Goal: Task Accomplishment & Management: Complete application form

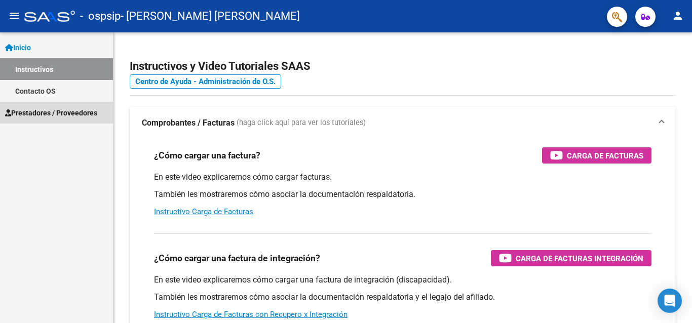
click at [61, 107] on span "Prestadores / Proveedores" at bounding box center [51, 112] width 92 height 11
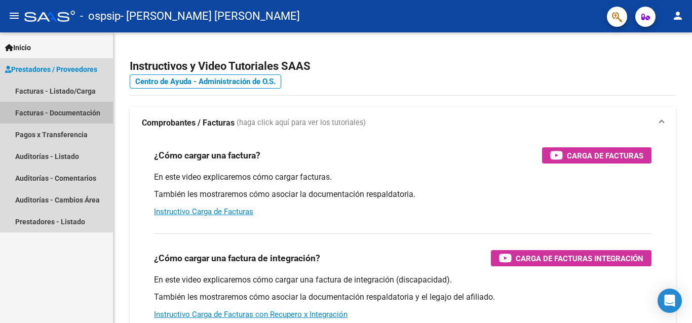
click at [57, 114] on link "Facturas - Documentación" at bounding box center [56, 113] width 113 height 22
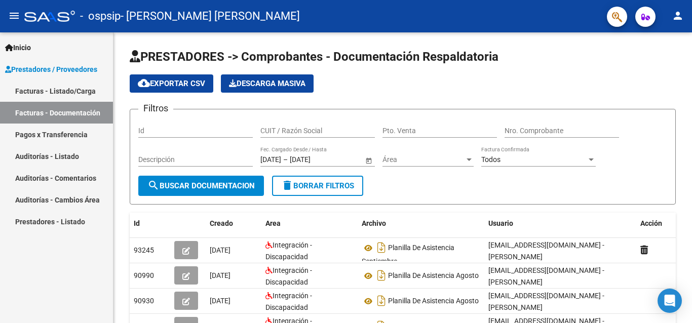
click at [60, 88] on link "Facturas - Listado/Carga" at bounding box center [56, 91] width 113 height 22
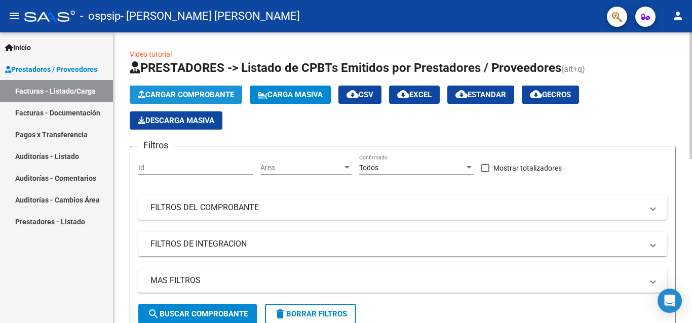
click at [161, 91] on span "Cargar Comprobante" at bounding box center [186, 94] width 96 height 9
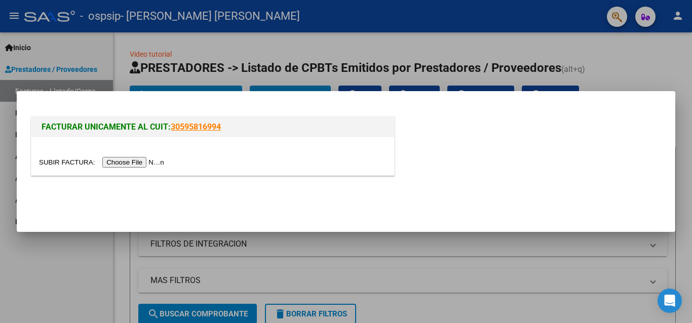
click at [142, 164] on input "file" at bounding box center [103, 162] width 128 height 11
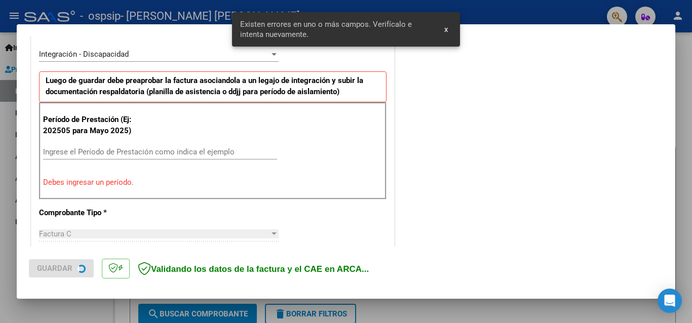
scroll to position [248, 0]
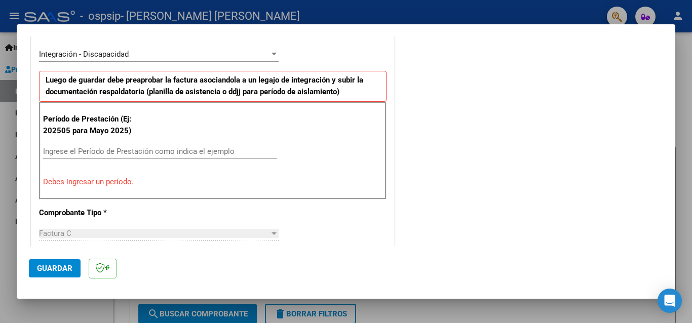
click at [74, 152] on input "Ingrese el Período de Prestación como indica el ejemplo" at bounding box center [160, 151] width 234 height 9
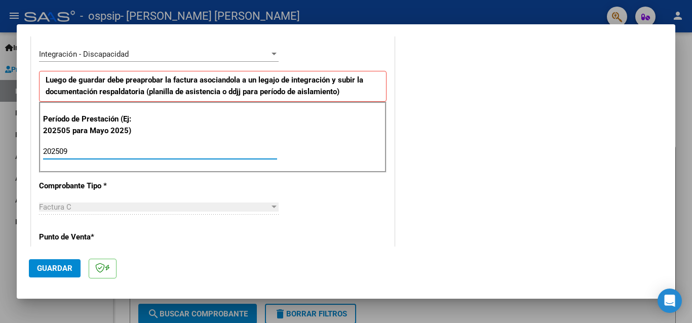
type input "202509"
click at [352, 217] on div "CUIT * 27-37294160-5 Ingresar CUIT ANALISIS PRESTADOR [PERSON_NAME] [PERSON_NAM…" at bounding box center [212, 296] width 363 height 762
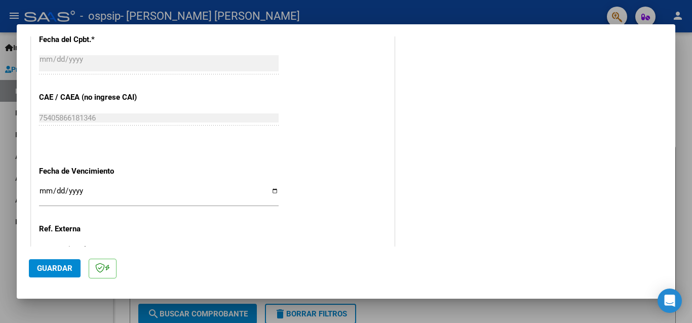
scroll to position [597, 0]
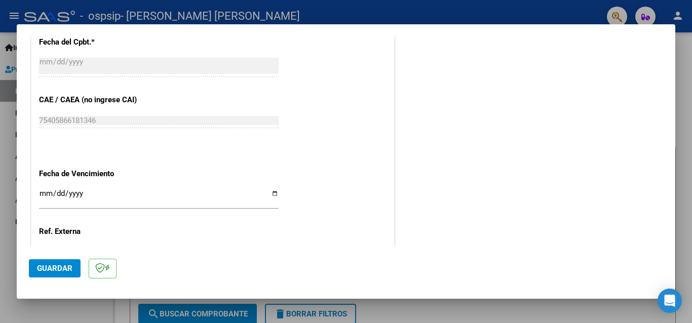
click at [268, 189] on input "Ingresar la fecha" at bounding box center [159, 197] width 240 height 16
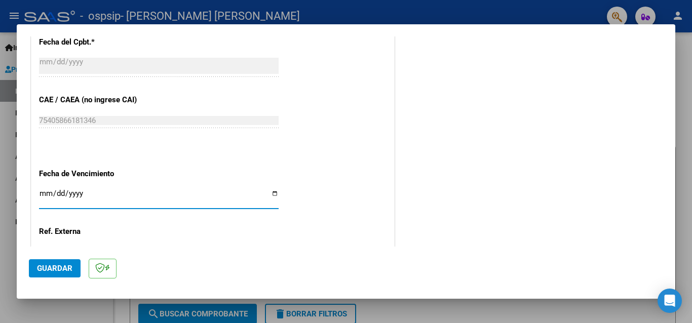
type input "[DATE]"
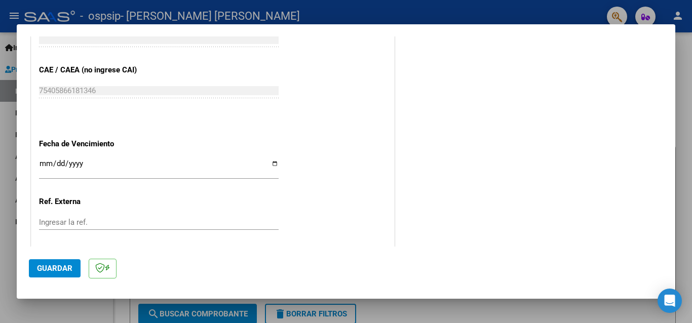
scroll to position [636, 0]
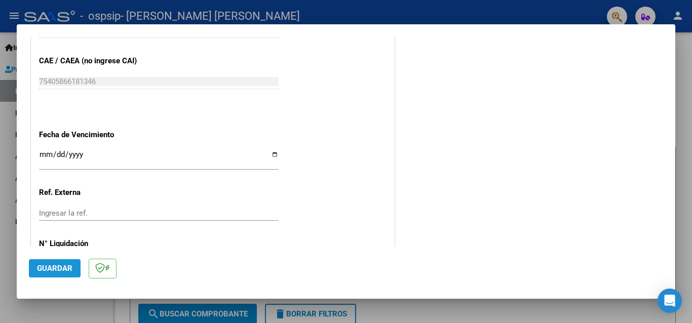
click at [66, 264] on span "Guardar" at bounding box center [54, 268] width 35 height 9
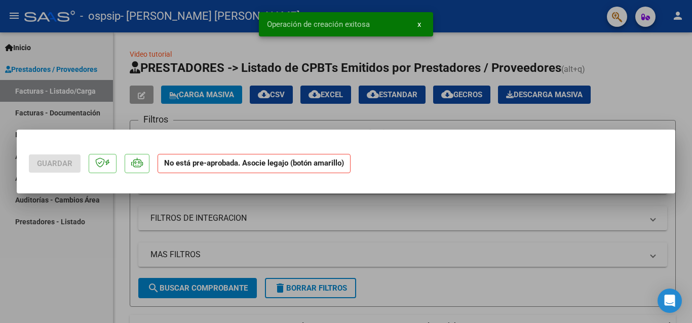
scroll to position [0, 0]
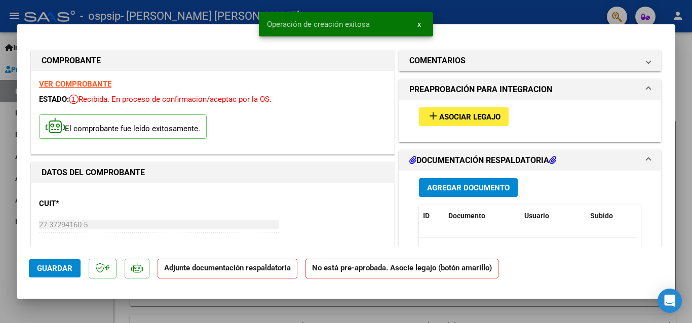
click at [450, 119] on span "Asociar Legajo" at bounding box center [469, 116] width 61 height 9
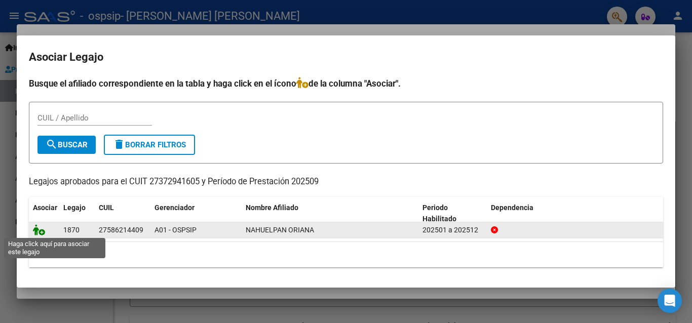
click at [37, 229] on icon at bounding box center [39, 229] width 12 height 11
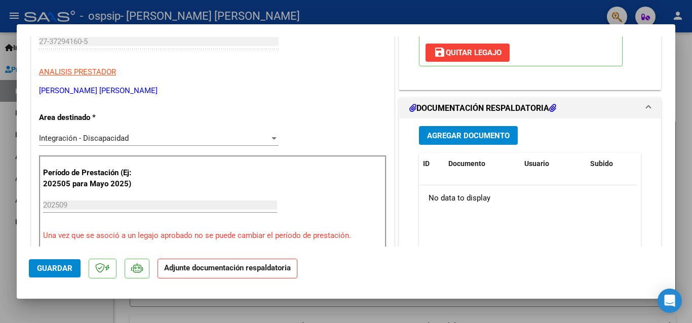
scroll to position [188, 0]
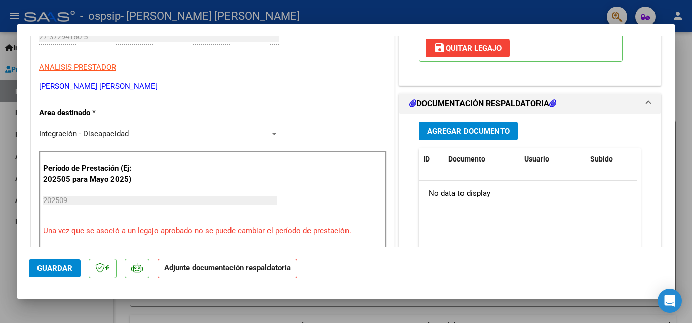
click at [451, 134] on span "Agregar Documento" at bounding box center [468, 131] width 83 height 9
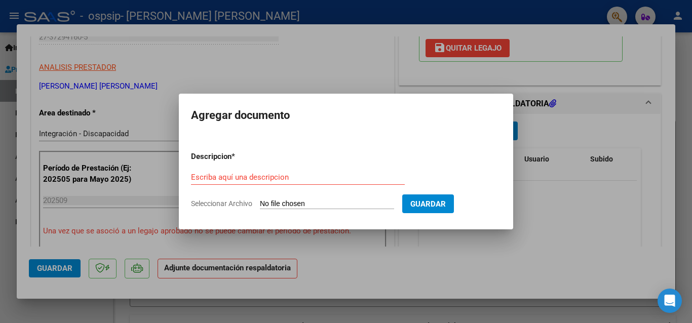
click at [260, 176] on div "Escriba aquí una descripcion" at bounding box center [298, 177] width 214 height 15
click at [260, 176] on input "Escriba aquí una descripcion" at bounding box center [298, 177] width 214 height 9
type input "PLANILLA DE ASISTENCIA"
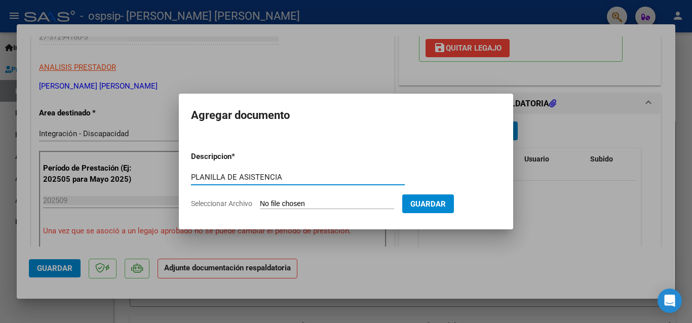
click at [298, 201] on input "Seleccionar Archivo" at bounding box center [327, 205] width 134 height 10
type input "C:\fakepath\[PERSON_NAME] TO septiembre.pdf"
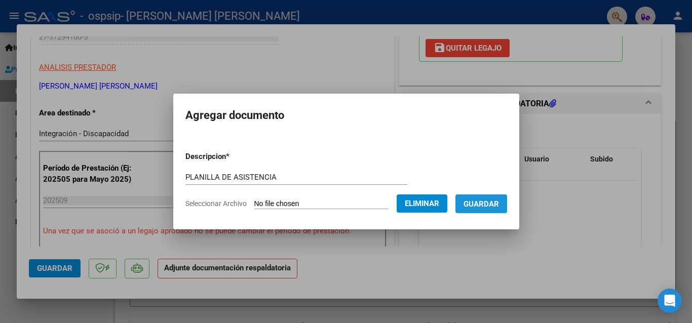
click at [475, 206] on span "Guardar" at bounding box center [480, 204] width 35 height 9
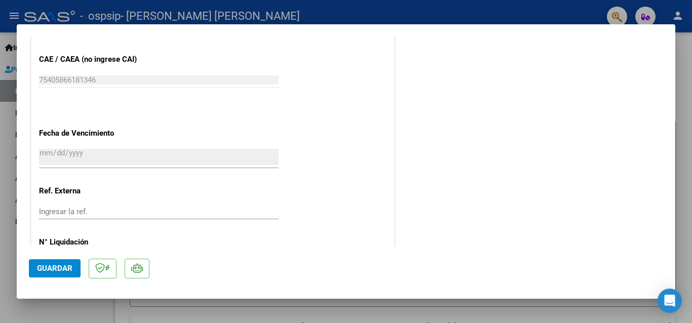
scroll to position [684, 0]
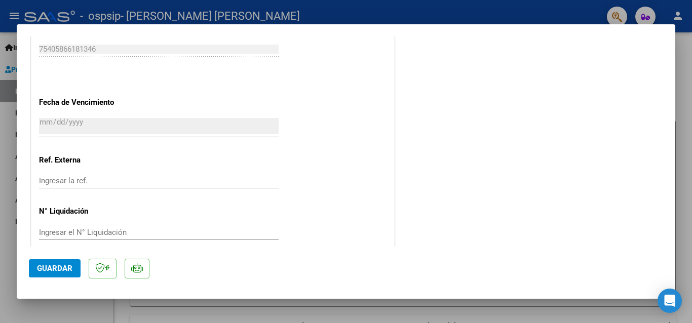
click at [58, 272] on span "Guardar" at bounding box center [54, 268] width 35 height 9
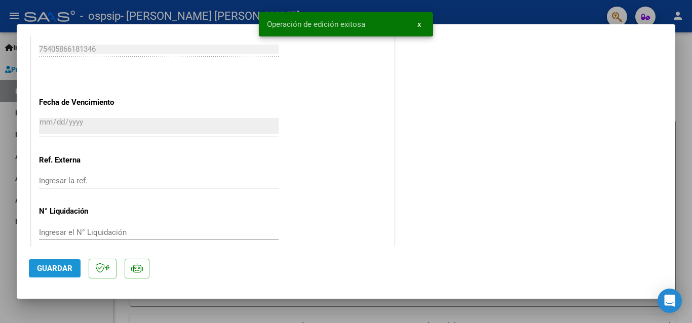
click at [58, 272] on span "Guardar" at bounding box center [54, 268] width 35 height 9
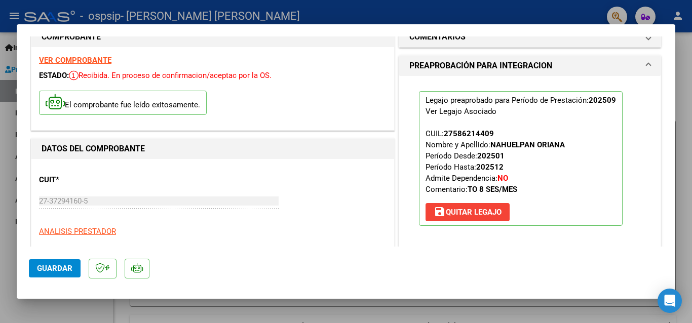
scroll to position [0, 0]
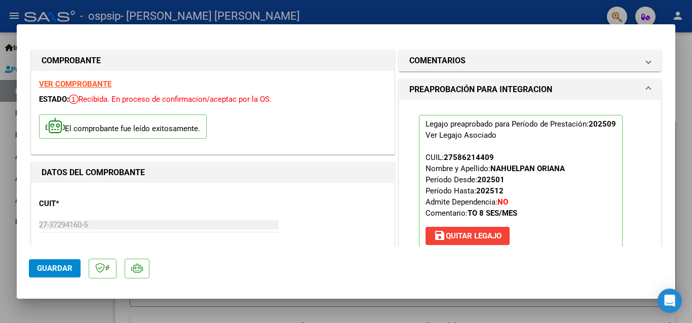
click at [2, 66] on div at bounding box center [346, 161] width 692 height 323
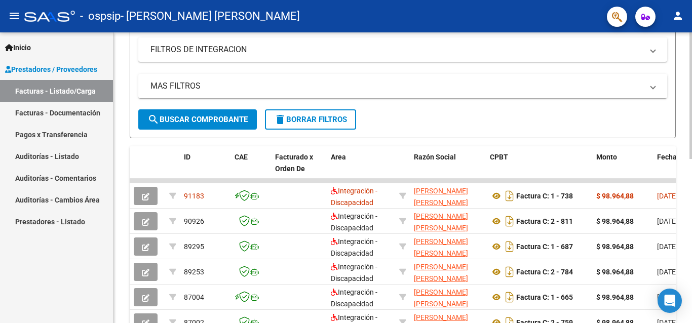
scroll to position [197, 0]
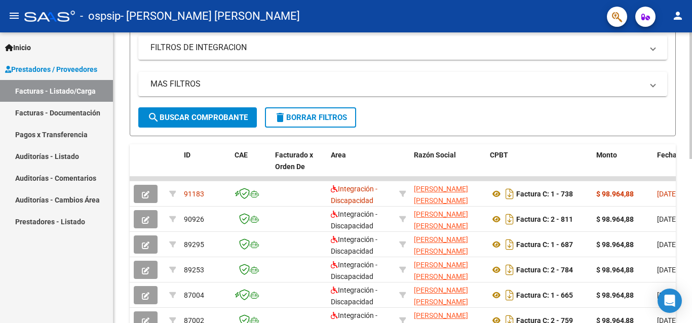
click at [691, 159] on div at bounding box center [690, 95] width 3 height 127
click at [683, 19] on mat-icon "person" at bounding box center [678, 16] width 12 height 12
click at [450, 68] on div at bounding box center [346, 161] width 692 height 323
